Goal: Task Accomplishment & Management: Use online tool/utility

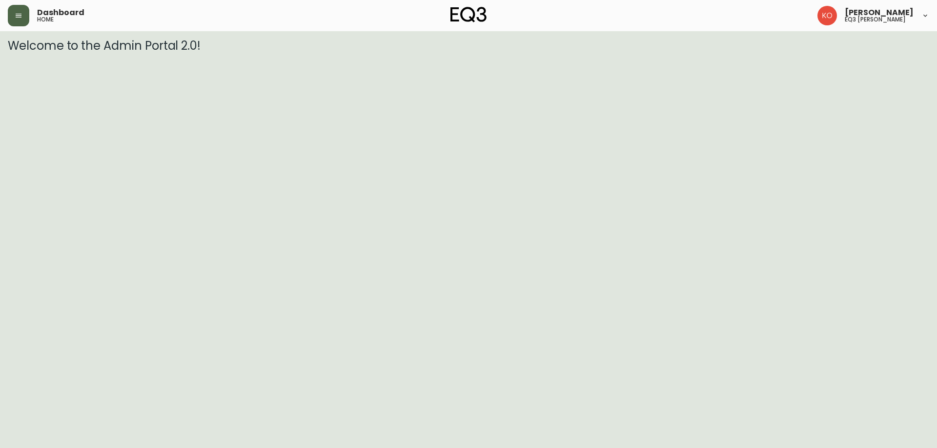
click at [20, 24] on button "button" at bounding box center [18, 15] width 21 height 21
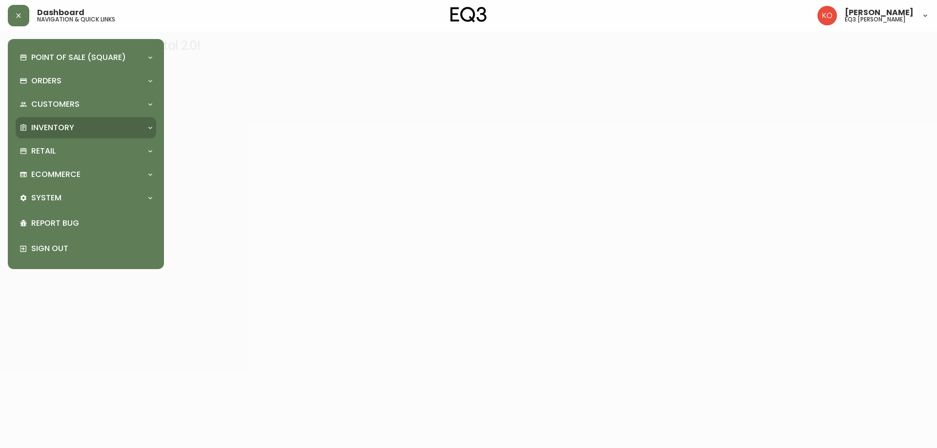
click at [47, 121] on div "Inventory" at bounding box center [86, 127] width 141 height 21
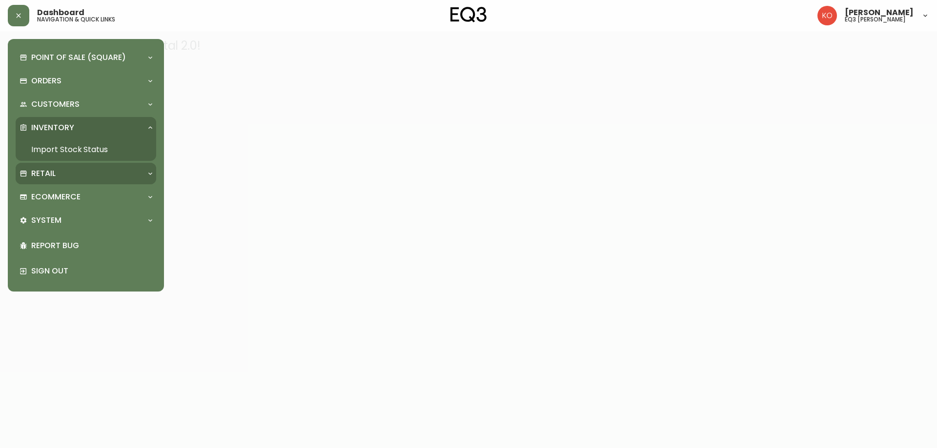
click at [62, 172] on div "Retail" at bounding box center [81, 173] width 123 height 11
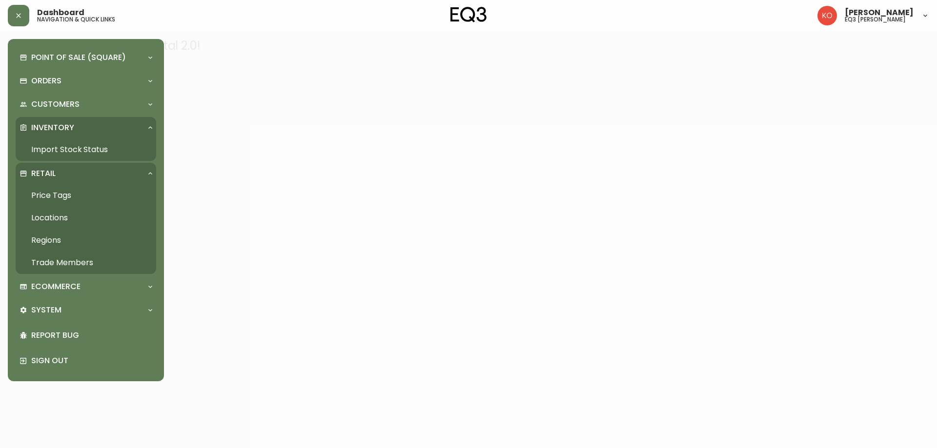
click at [66, 193] on link "Price Tags" at bounding box center [86, 195] width 141 height 22
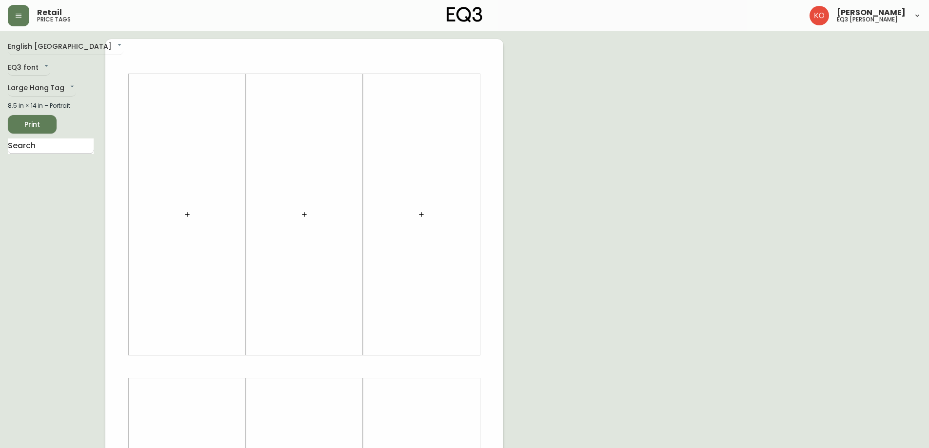
click at [45, 149] on input "text" at bounding box center [51, 147] width 86 height 16
type input "stadium"
drag, startPoint x: 87, startPoint y: 105, endPoint x: 78, endPoint y: 105, distance: 8.8
click at [87, 105] on div "8.5 in × 14 in – Portrait" at bounding box center [51, 105] width 86 height 9
click at [66, 85] on body "Retail price tags Karine Olaizola Bernier eq3 laval - le corbusier English Cana…" at bounding box center [464, 347] width 929 height 695
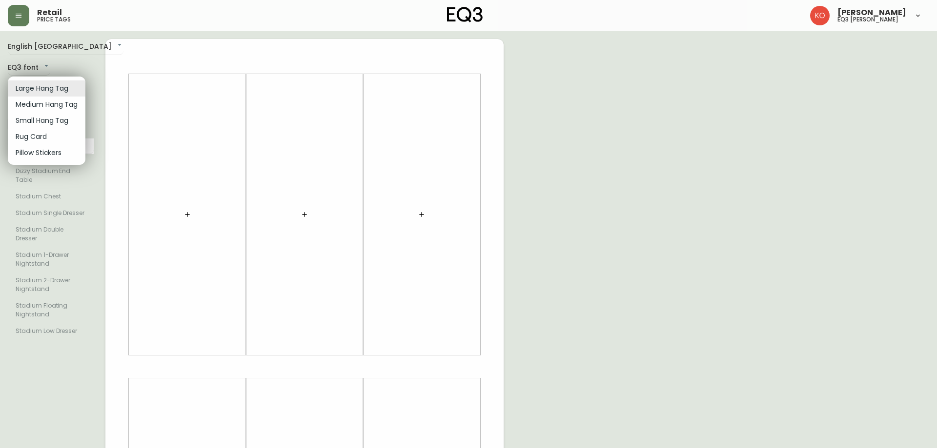
click at [51, 108] on li "Medium Hang Tag" at bounding box center [47, 105] width 78 height 16
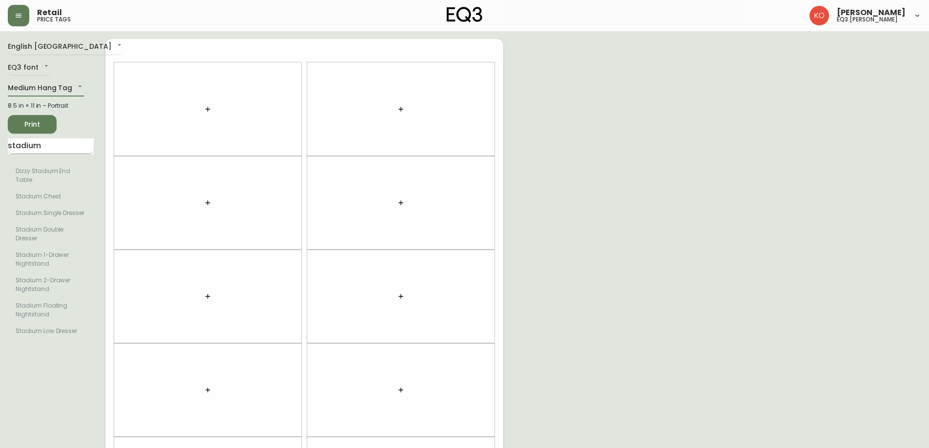
click at [47, 142] on input "stadium" at bounding box center [51, 147] width 86 height 16
click at [55, 90] on body "Retail price tags Karine Olaizola Bernier eq3 laval - le corbusier English Cana…" at bounding box center [464, 277] width 929 height 554
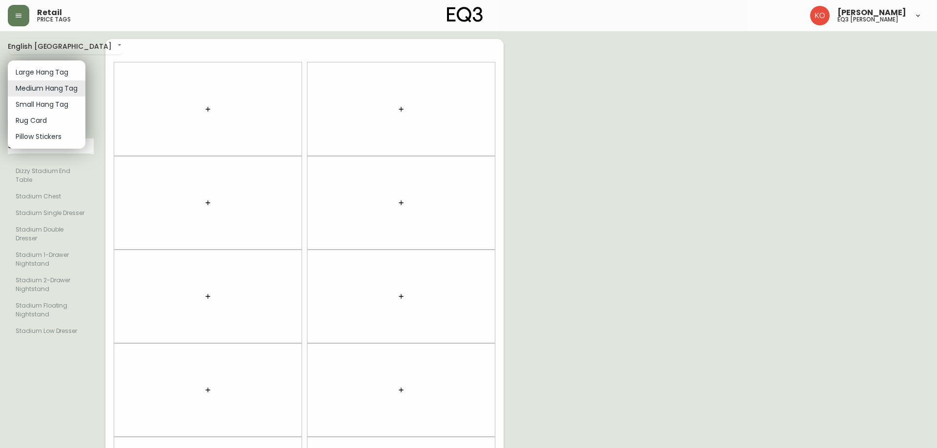
click at [47, 106] on li "Small Hang Tag" at bounding box center [47, 105] width 78 height 16
type input "small"
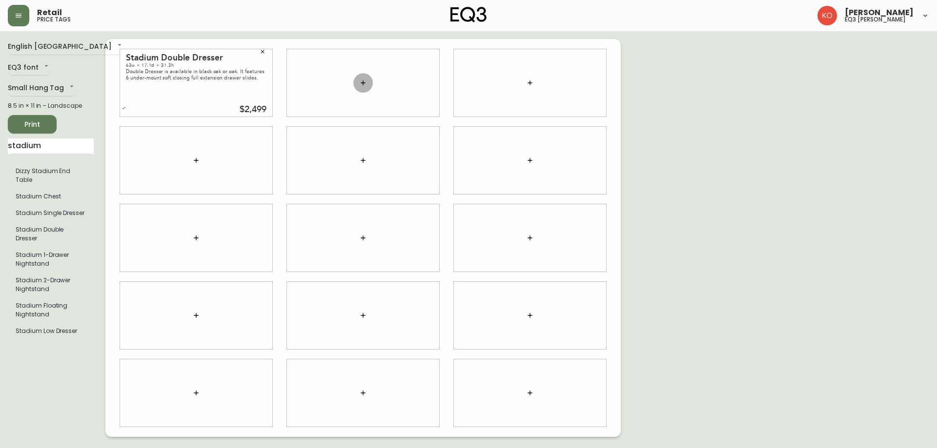
click at [367, 82] on button "button" at bounding box center [363, 83] width 20 height 20
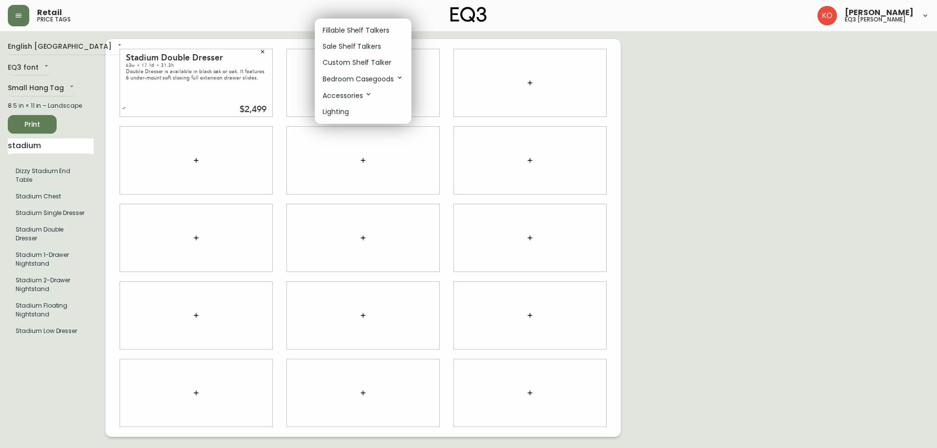
click at [42, 141] on div at bounding box center [468, 224] width 937 height 448
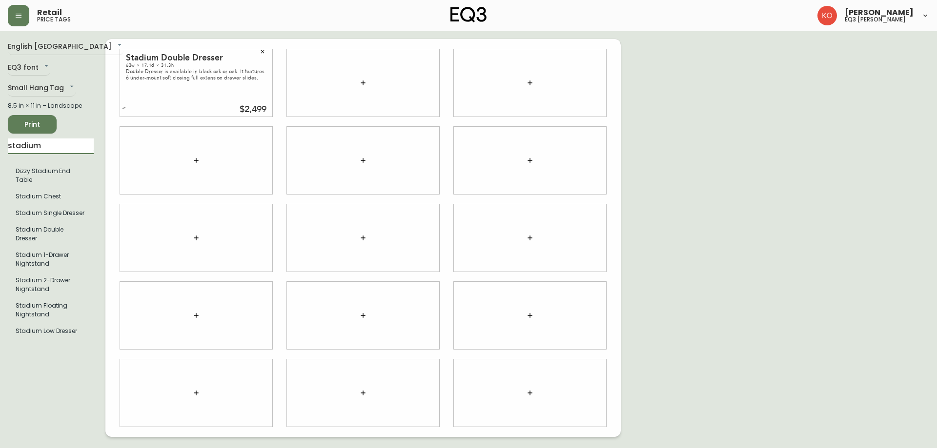
drag, startPoint x: 53, startPoint y: 145, endPoint x: 0, endPoint y: 159, distance: 54.4
click at [0, 160] on main "English Canada en_CA EQ3 font EQ3 Small Hang Tag small 8.5 in × 11 in – Landsca…" at bounding box center [468, 234] width 937 height 406
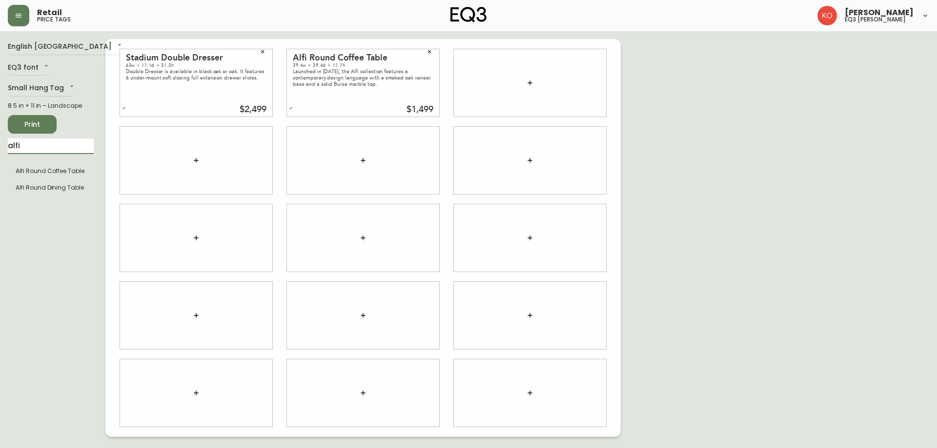
drag, startPoint x: 58, startPoint y: 146, endPoint x: 0, endPoint y: 147, distance: 57.6
click at [0, 147] on main "English Canada en_CA EQ3 font EQ3 Small Hang Tag small 8.5 in × 11 in – Landsca…" at bounding box center [468, 234] width 937 height 406
click at [49, 202] on div "English Canada en_CA EQ3 font EQ3 Small Hang Tag small 8.5 in × 11 in – Landsca…" at bounding box center [57, 238] width 98 height 398
drag, startPoint x: 68, startPoint y: 151, endPoint x: 0, endPoint y: 148, distance: 67.9
click at [0, 148] on main "English Canada en_CA EQ3 font EQ3 Small Hang Tag small 8.5 in × 11 in – Landsca…" at bounding box center [468, 234] width 937 height 406
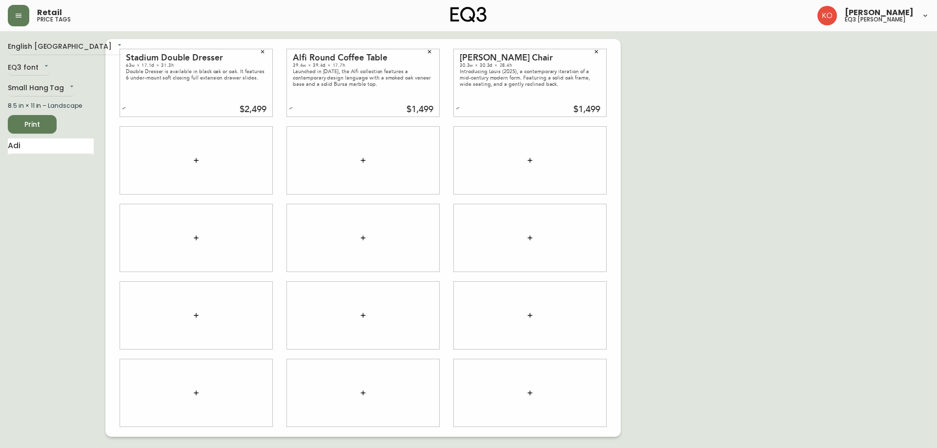
click at [93, 105] on div "8.5 in × 11 in – Landscape" at bounding box center [51, 105] width 86 height 9
click at [26, 147] on input "Adi" at bounding box center [51, 147] width 86 height 16
drag, startPoint x: 39, startPoint y: 241, endPoint x: 36, endPoint y: 228, distance: 12.7
click at [39, 241] on div "English Canada en_CA EQ3 font EQ3 Small Hang Tag small 8.5 in × 11 in – Landsca…" at bounding box center [57, 238] width 98 height 398
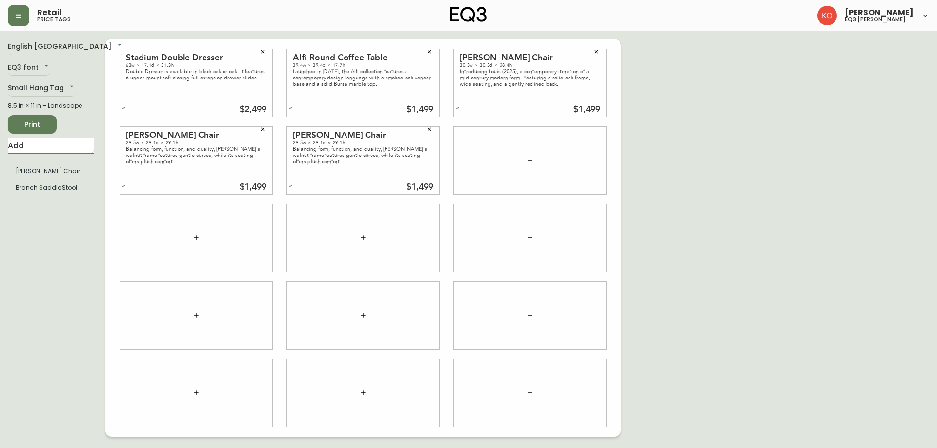
click at [54, 153] on input "Add" at bounding box center [51, 147] width 86 height 16
type input "A"
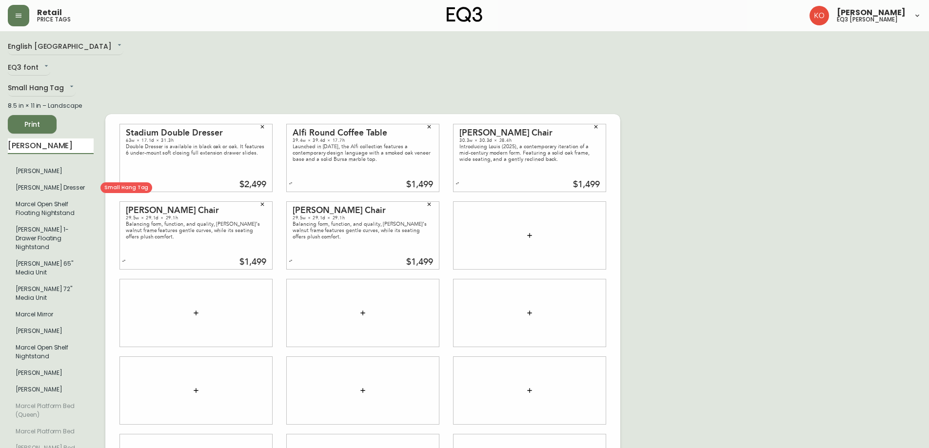
type input "marcel"
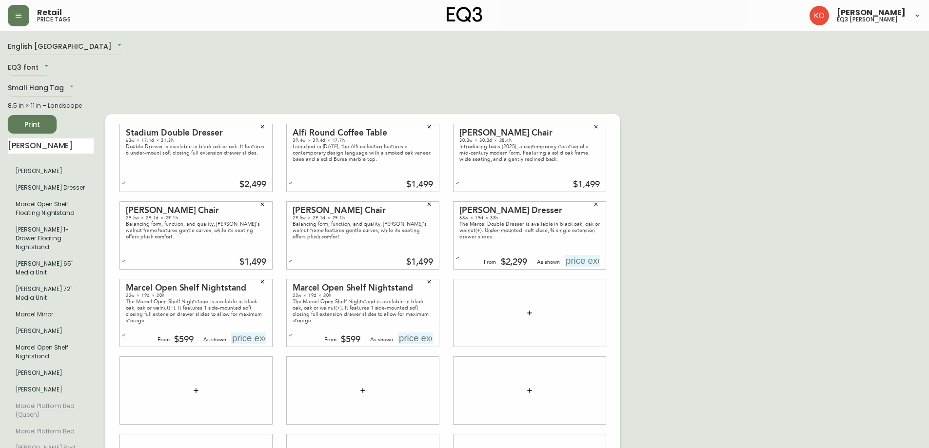
click at [576, 232] on div "Marcel Double Dresser 68w × 19d × 33h The Marcel Double Dresser is available in…" at bounding box center [530, 235] width 152 height 67
drag, startPoint x: 55, startPoint y: 143, endPoint x: 0, endPoint y: 144, distance: 55.1
click at [0, 144] on main "English Canada en_CA EQ3 font EQ3 Small Hang Tag small 8.5 in × 11 in – Landsca…" at bounding box center [464, 309] width 929 height 556
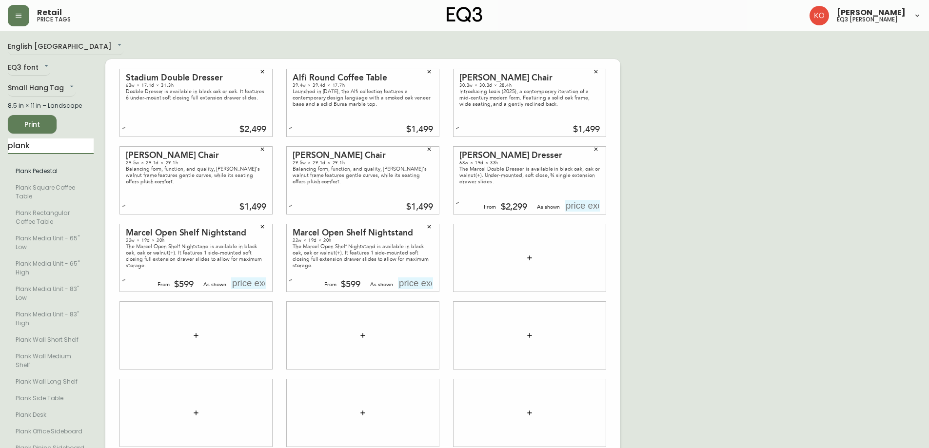
type input "plank"
click at [590, 211] on input "text" at bounding box center [582, 206] width 35 height 12
type input "$2399"
click at [419, 278] on input "text" at bounding box center [415, 284] width 35 height 12
type input "$699"
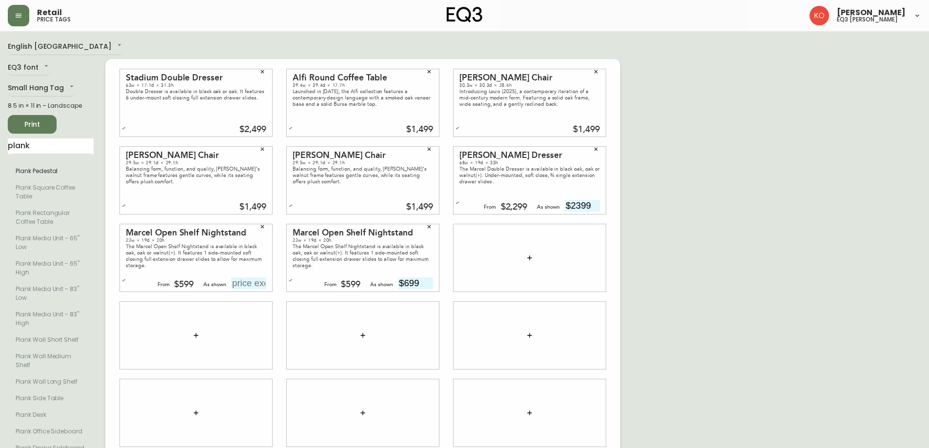
click at [259, 282] on input "text" at bounding box center [248, 284] width 35 height 12
type input "$699"
click at [536, 249] on div at bounding box center [530, 257] width 152 height 67
click at [528, 263] on button "button" at bounding box center [530, 258] width 20 height 20
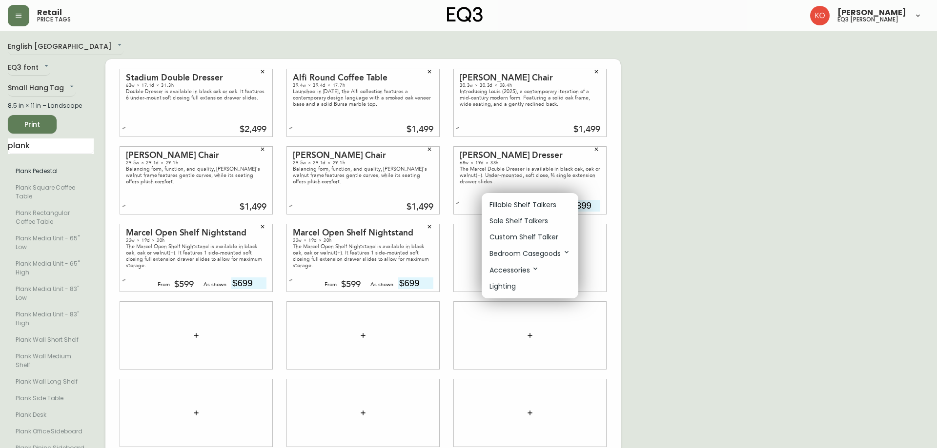
drag, startPoint x: 55, startPoint y: 151, endPoint x: 49, endPoint y: 148, distance: 6.5
click at [50, 148] on div at bounding box center [468, 224] width 937 height 448
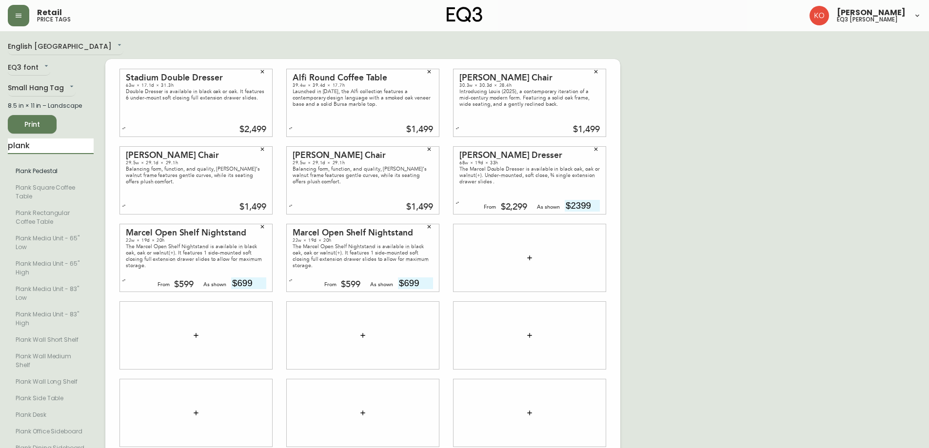
drag, startPoint x: 47, startPoint y: 145, endPoint x: 0, endPoint y: 139, distance: 47.3
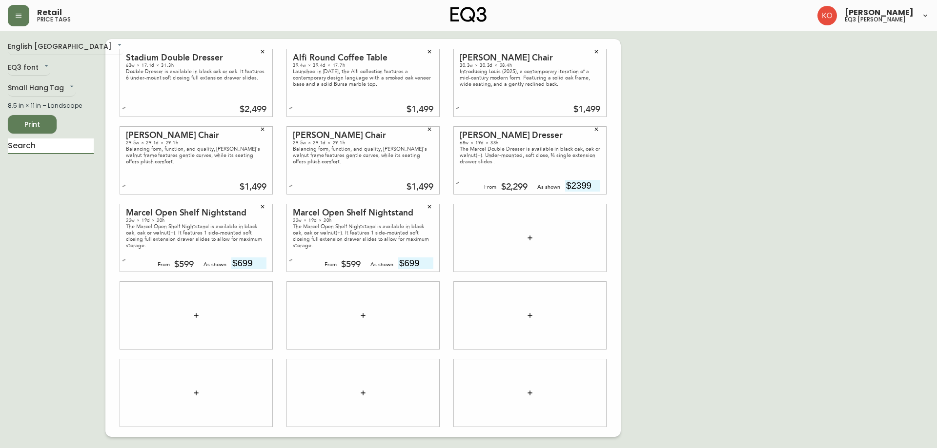
drag, startPoint x: 44, startPoint y: 147, endPoint x: 0, endPoint y: 137, distance: 45.7
click at [0, 137] on main "English Canada en_CA EQ3 font EQ3 Small Hang Tag small 8.5 in × 11 in – Landsca…" at bounding box center [468, 234] width 937 height 406
drag, startPoint x: 44, startPoint y: 147, endPoint x: 0, endPoint y: 142, distance: 44.7
click at [0, 142] on main "English Canada en_CA EQ3 font EQ3 Small Hang Tag small 8.5 in × 11 in – Landsca…" at bounding box center [468, 234] width 937 height 406
click at [70, 145] on input "text" at bounding box center [51, 147] width 86 height 16
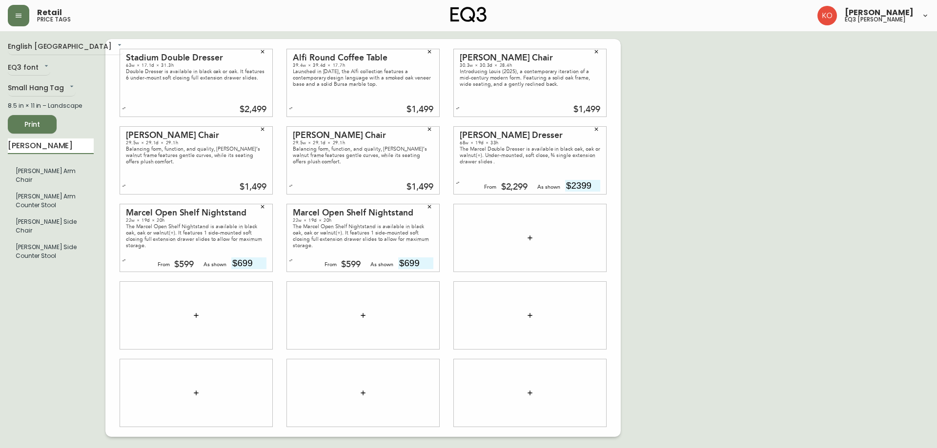
type input "lyla"
click at [586, 262] on input "text" at bounding box center [582, 264] width 35 height 12
type input "$249"
click at [658, 227] on div "English Canada en_CA EQ3 font EQ3 Small Hang Tag small 8.5 in × 11 in – Landsca…" at bounding box center [468, 238] width 921 height 398
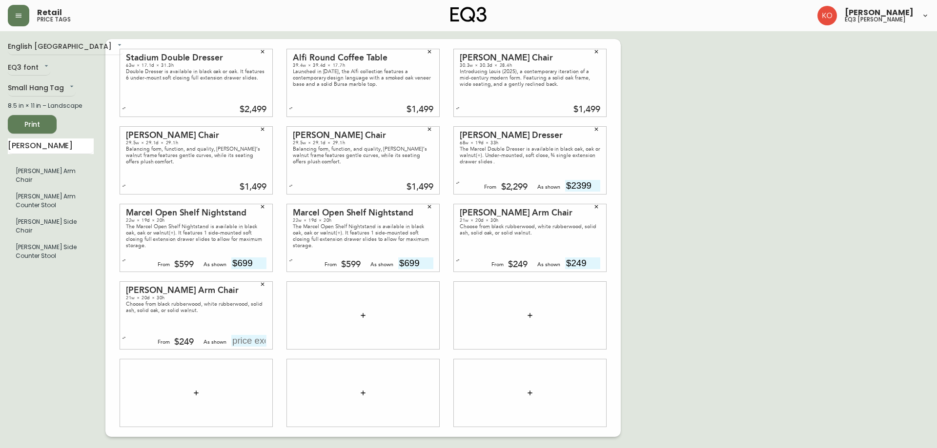
click at [246, 343] on input "text" at bounding box center [248, 341] width 35 height 12
type input "$249"
click at [651, 205] on div "English Canada en_CA EQ3 font EQ3 Small Hang Tag small 8.5 in × 11 in – Landsca…" at bounding box center [468, 238] width 921 height 398
drag, startPoint x: 61, startPoint y: 141, endPoint x: 0, endPoint y: 169, distance: 67.5
click at [0, 169] on main "English Canada en_CA EQ3 font EQ3 Small Hang Tag small 8.5 in × 11 in – Landsca…" at bounding box center [468, 234] width 937 height 406
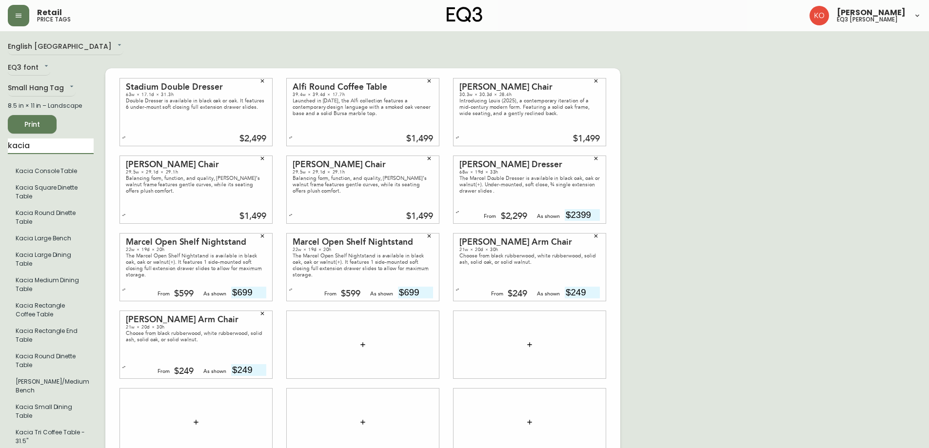
type input "kacia"
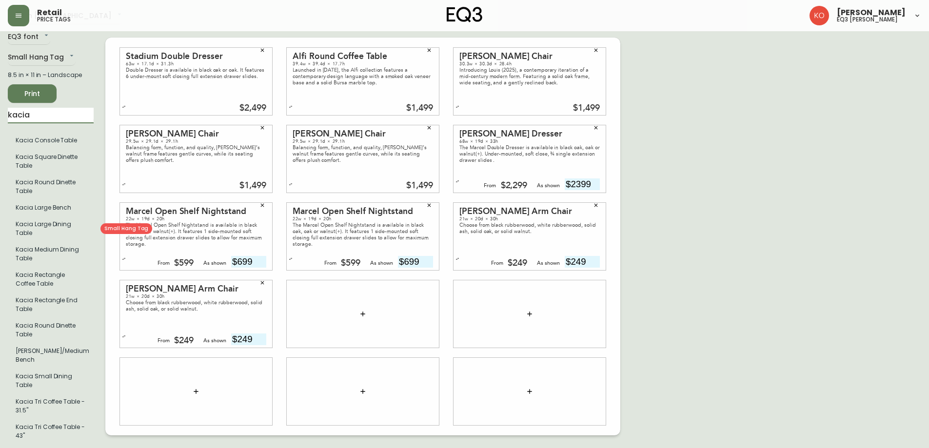
scroll to position [47, 0]
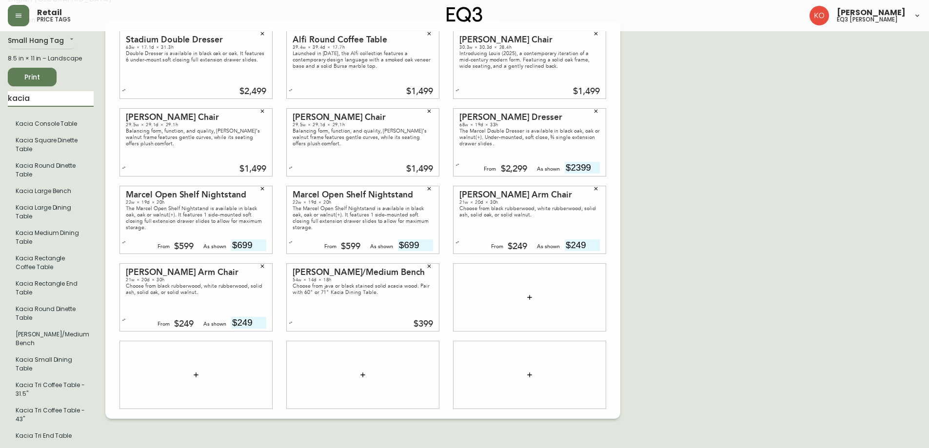
drag, startPoint x: 37, startPoint y: 100, endPoint x: 0, endPoint y: 107, distance: 37.8
click at [0, 107] on main "English Canada en_CA EQ3 font EQ3 Small Hang Tag small 8.5 in × 11 in – Landsca…" at bounding box center [464, 216] width 929 height 465
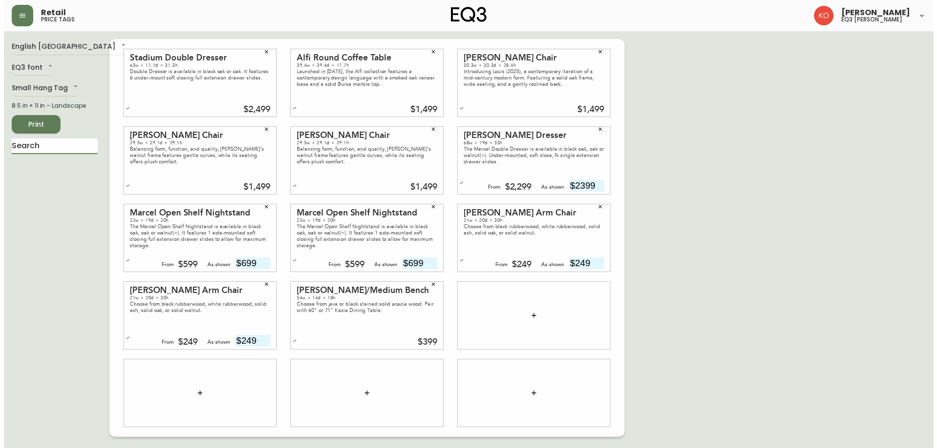
scroll to position [0, 0]
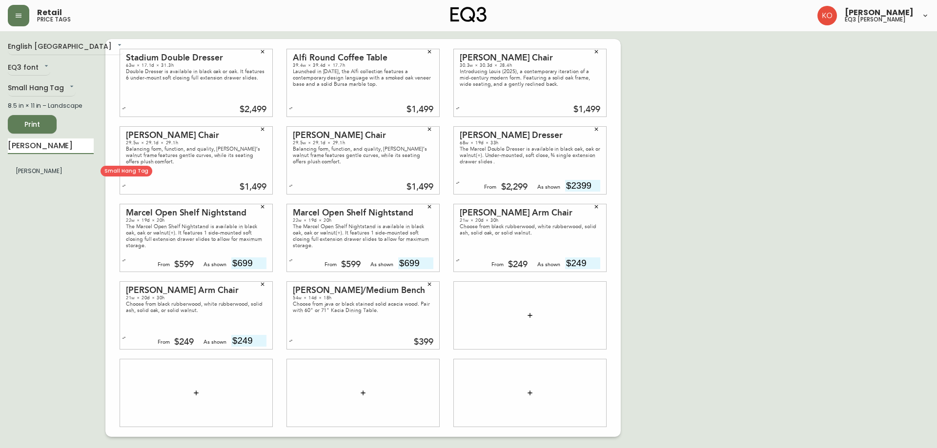
type input "ferris"
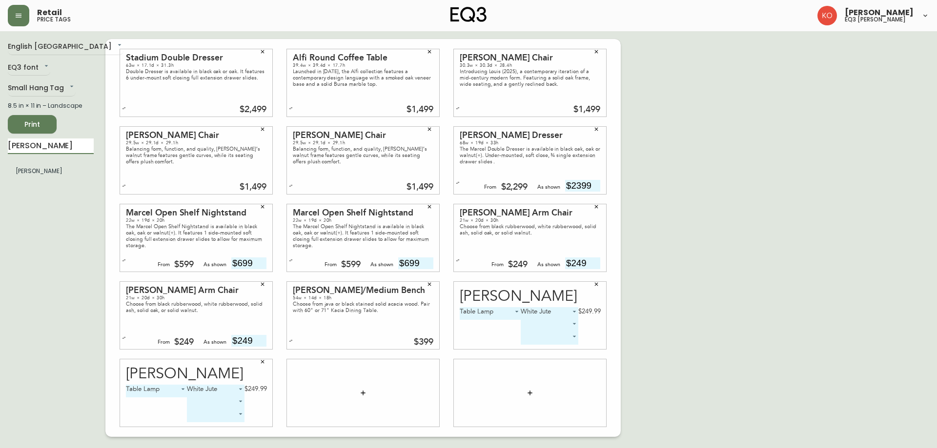
drag, startPoint x: 52, startPoint y: 141, endPoint x: 0, endPoint y: 150, distance: 52.6
click at [0, 150] on main "English Canada en_CA EQ3 font EQ3 Small Hang Tag small 8.5 in × 11 in – Landsca…" at bounding box center [468, 234] width 937 height 406
type input "i"
type input "winston"
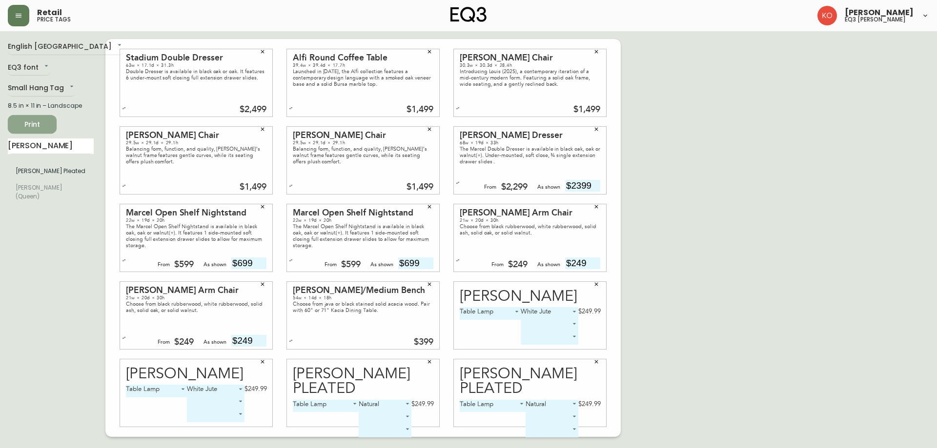
click at [20, 119] on span "Print" at bounding box center [32, 125] width 33 height 12
click at [34, 128] on span "Print" at bounding box center [32, 125] width 33 height 12
click at [41, 68] on body "Retail price tags Karine Olaizola Bernier eq3 laval - le corbusier English Cana…" at bounding box center [468, 218] width 937 height 437
click at [41, 68] on li "EQ3 font" at bounding box center [30, 68] width 45 height 16
click at [46, 51] on body "Retail price tags Karine Olaizola Bernier eq3 laval - le corbusier English Cana…" at bounding box center [468, 218] width 937 height 437
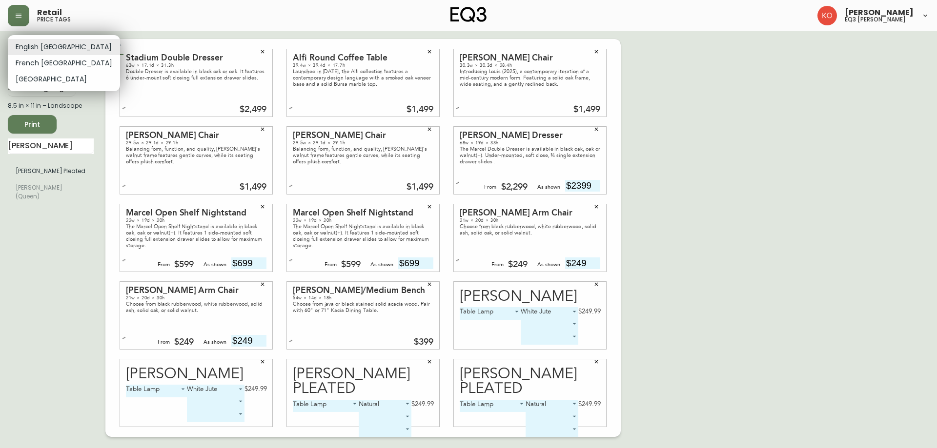
click at [46, 67] on li "French Canada" at bounding box center [64, 63] width 112 height 16
type input "fr_CA"
type input "2399$"
type input "699$"
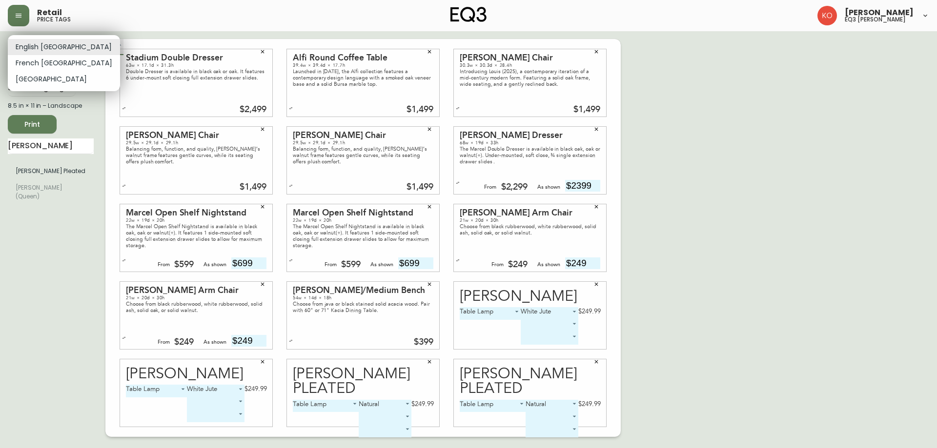
type input "249$"
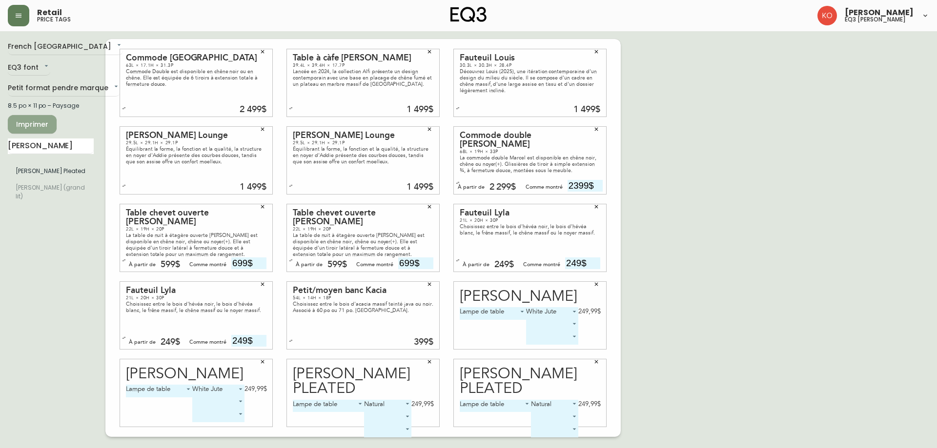
click at [43, 124] on span "Imprimer" at bounding box center [32, 125] width 33 height 12
click at [42, 127] on span "Imprimer" at bounding box center [32, 125] width 33 height 12
click at [25, 65] on body "Retail price tags Karine Olaizola Bernier eq3 laval - le corbusier French Canad…" at bounding box center [468, 218] width 937 height 437
click at [38, 74] on li "EQ3 font" at bounding box center [30, 68] width 45 height 16
click at [45, 39] on body "Retail price tags Karine Olaizola Bernier eq3 laval - le corbusier French Canad…" at bounding box center [468, 218] width 937 height 437
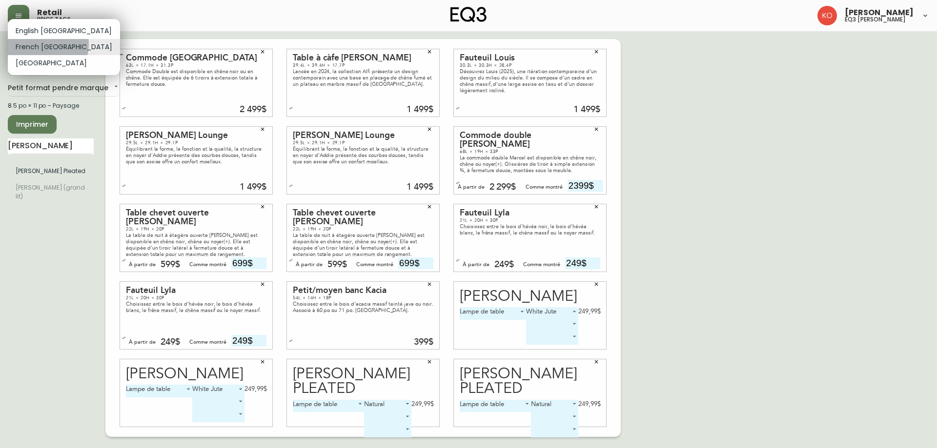
click at [47, 44] on li "French Canada" at bounding box center [64, 47] width 112 height 16
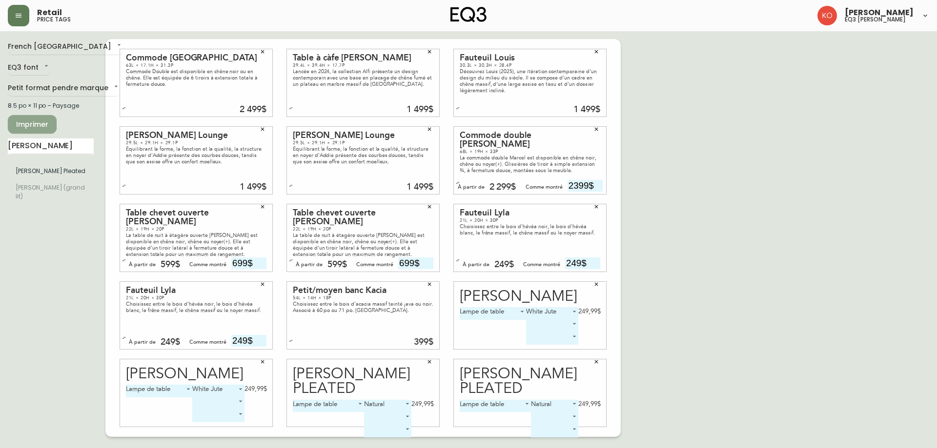
click at [45, 127] on span "Imprimer" at bounding box center [32, 125] width 33 height 12
click at [62, 108] on div "8.5 po × 11 po – Paysage" at bounding box center [51, 105] width 86 height 9
click at [25, 84] on body "Retail price tags Karine Olaizola Bernier eq3 laval - le corbusier French Canad…" at bounding box center [468, 218] width 937 height 437
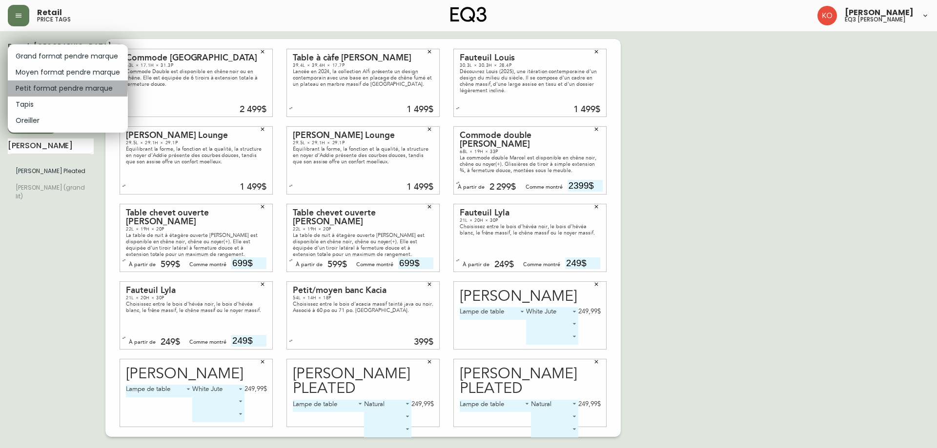
click at [25, 84] on li "Petit format pendre marque" at bounding box center [68, 89] width 120 height 16
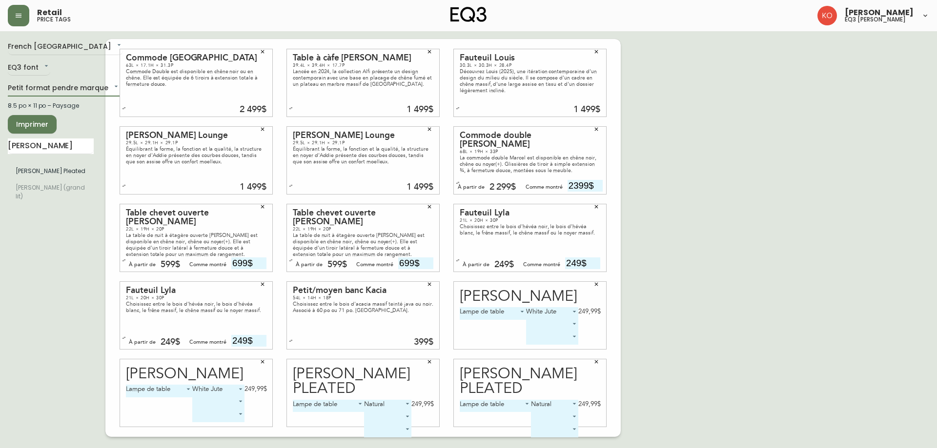
click at [40, 121] on span "Imprimer" at bounding box center [32, 125] width 33 height 12
drag, startPoint x: 29, startPoint y: 130, endPoint x: 0, endPoint y: 275, distance: 147.3
click at [0, 275] on main "French Canada fr_CA EQ3 font EQ3 Petit format pendre marque small 8.5 po × 11 p…" at bounding box center [468, 234] width 937 height 406
click at [36, 131] on button "Imprimer" at bounding box center [32, 124] width 49 height 19
click at [42, 119] on span "Imprimer" at bounding box center [32, 125] width 33 height 12
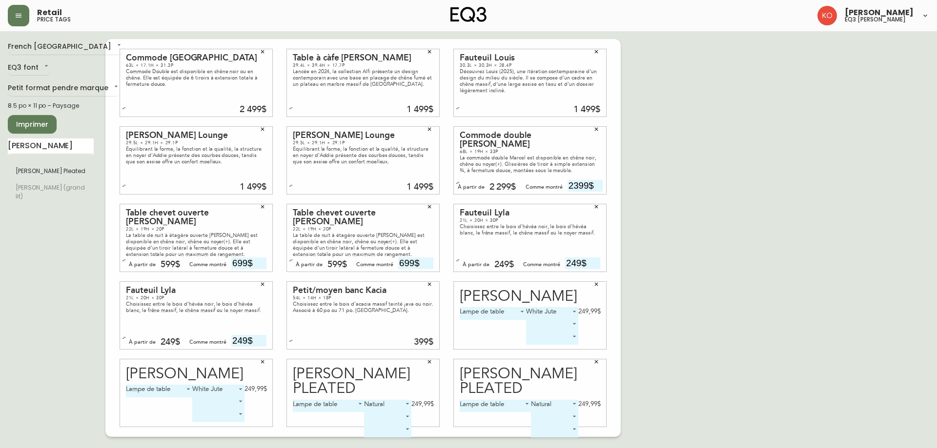
click at [823, 281] on div "French Canada fr_CA EQ3 font EQ3 Petit format pendre marque small 8.5 po × 11 p…" at bounding box center [468, 238] width 921 height 398
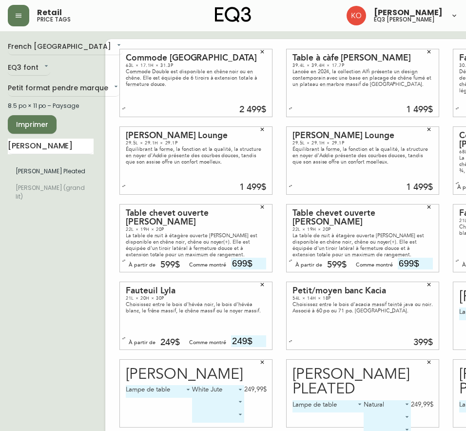
click at [440, 164] on div "Addie Fauteuil Lounge 29.5L × 29.1H × 29.1P Équilibrant la forme, la fonction e…" at bounding box center [363, 161] width 167 height 78
